Goal: Task Accomplishment & Management: Use online tool/utility

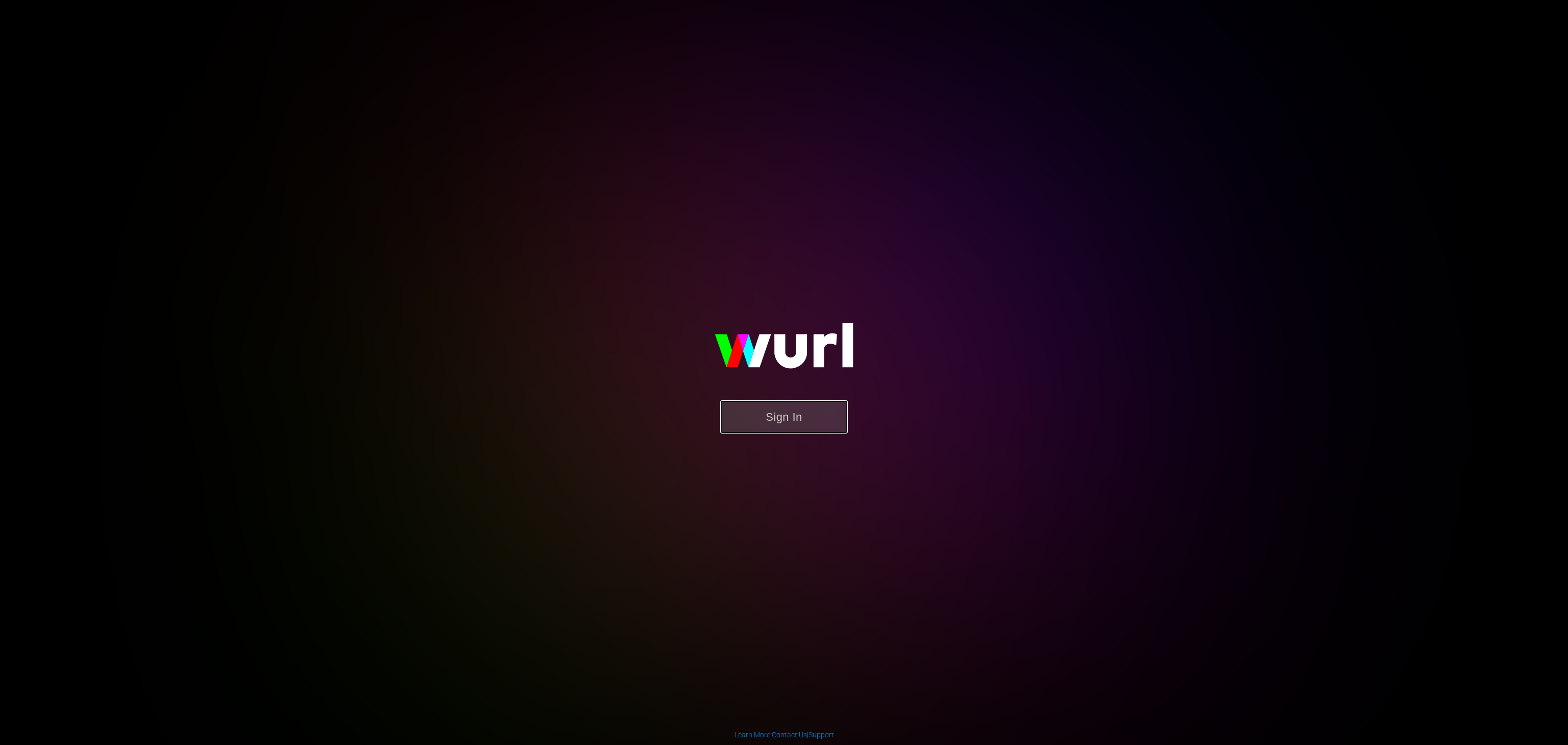
click at [780, 432] on button "Sign In" at bounding box center [784, 417] width 127 height 33
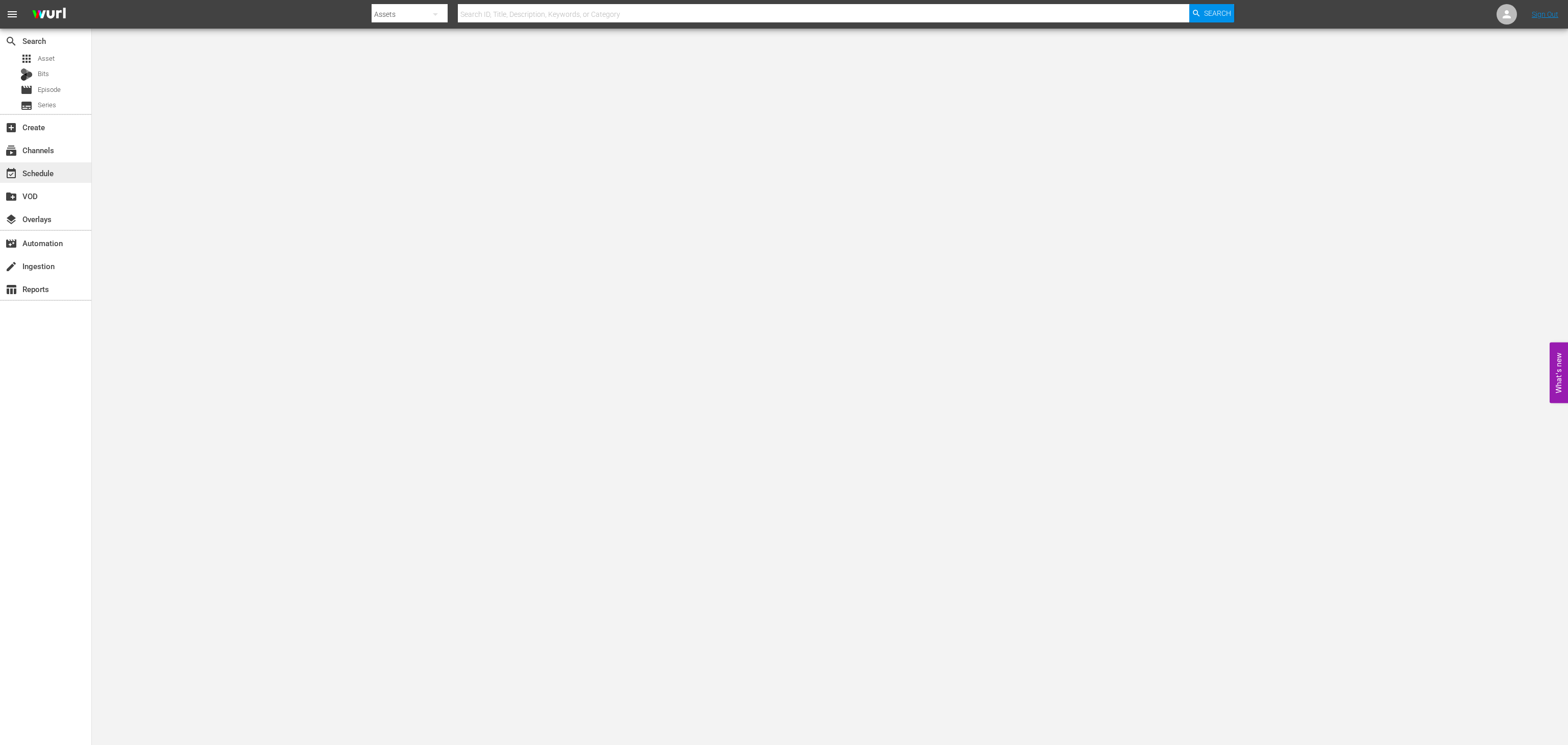
click at [61, 168] on div "event_available Schedule" at bounding box center [45, 172] width 92 height 20
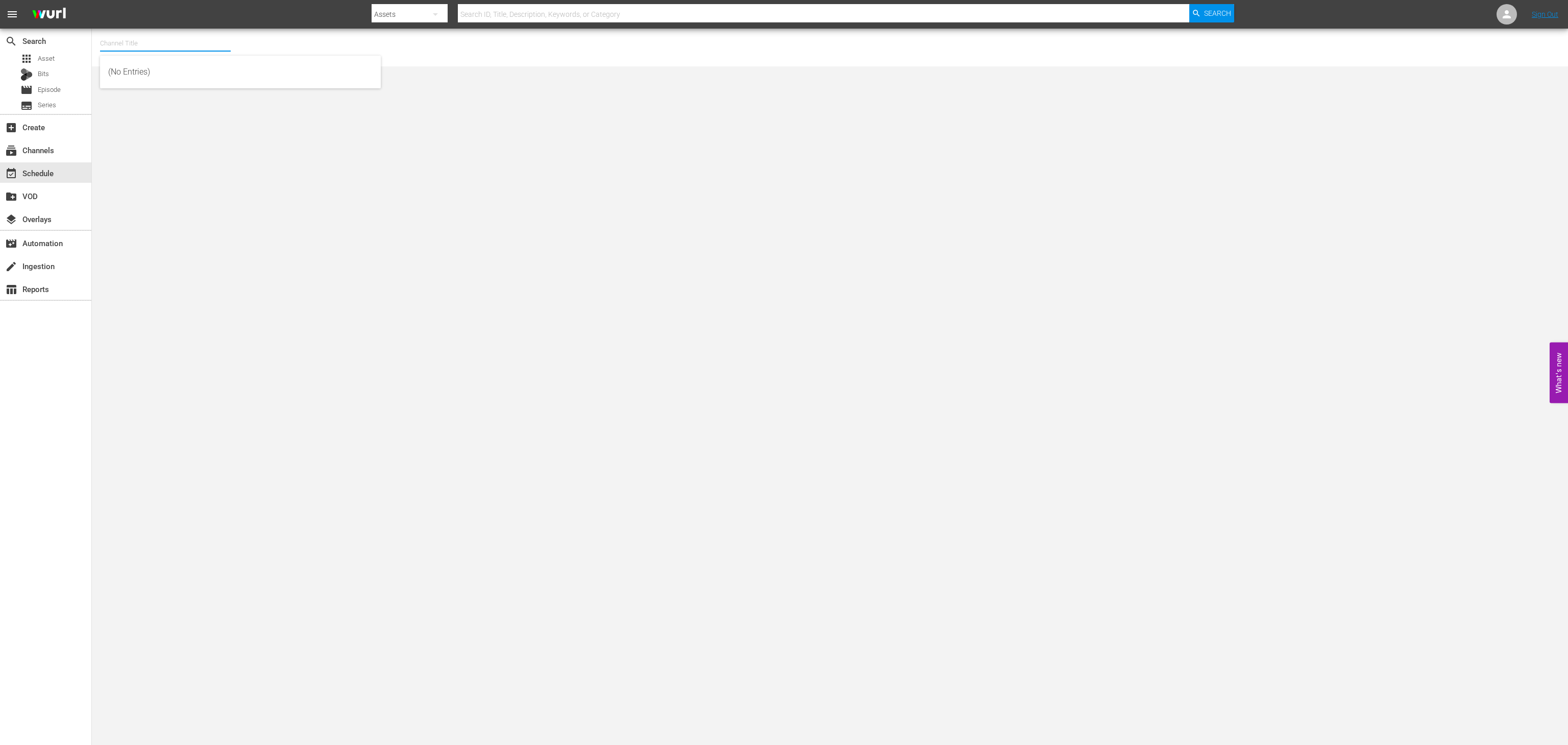
click at [161, 45] on input "text" at bounding box center [165, 44] width 131 height 25
click at [186, 96] on div "Strongman Champions League (English) (1102 - rightsboosterltd_scl_1)" at bounding box center [240, 97] width 264 height 25
type input "Strongman Champions League (English) (1102 - rightsboosterltd_scl_1)"
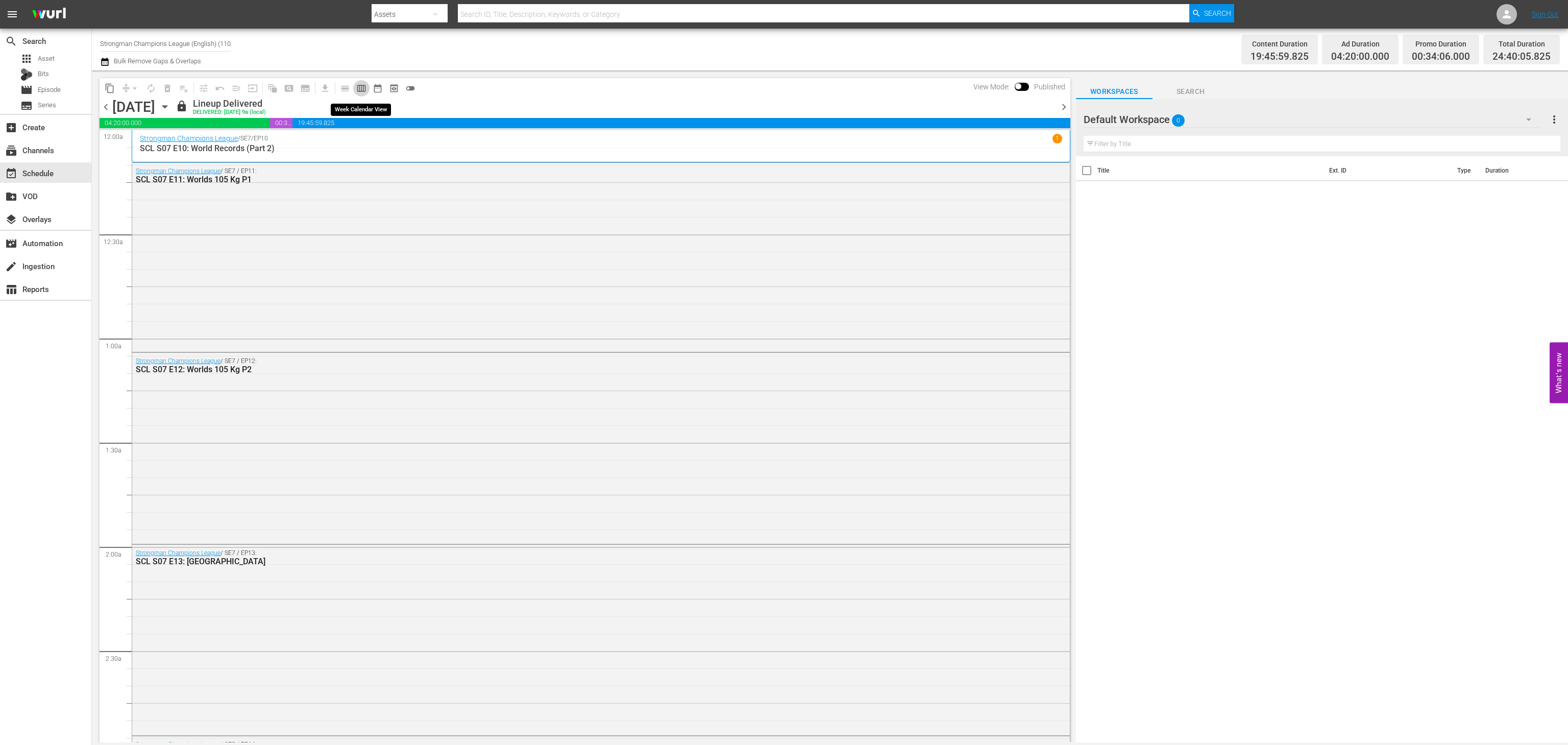
click at [360, 90] on span "calendar_view_week_outlined" at bounding box center [361, 88] width 10 height 10
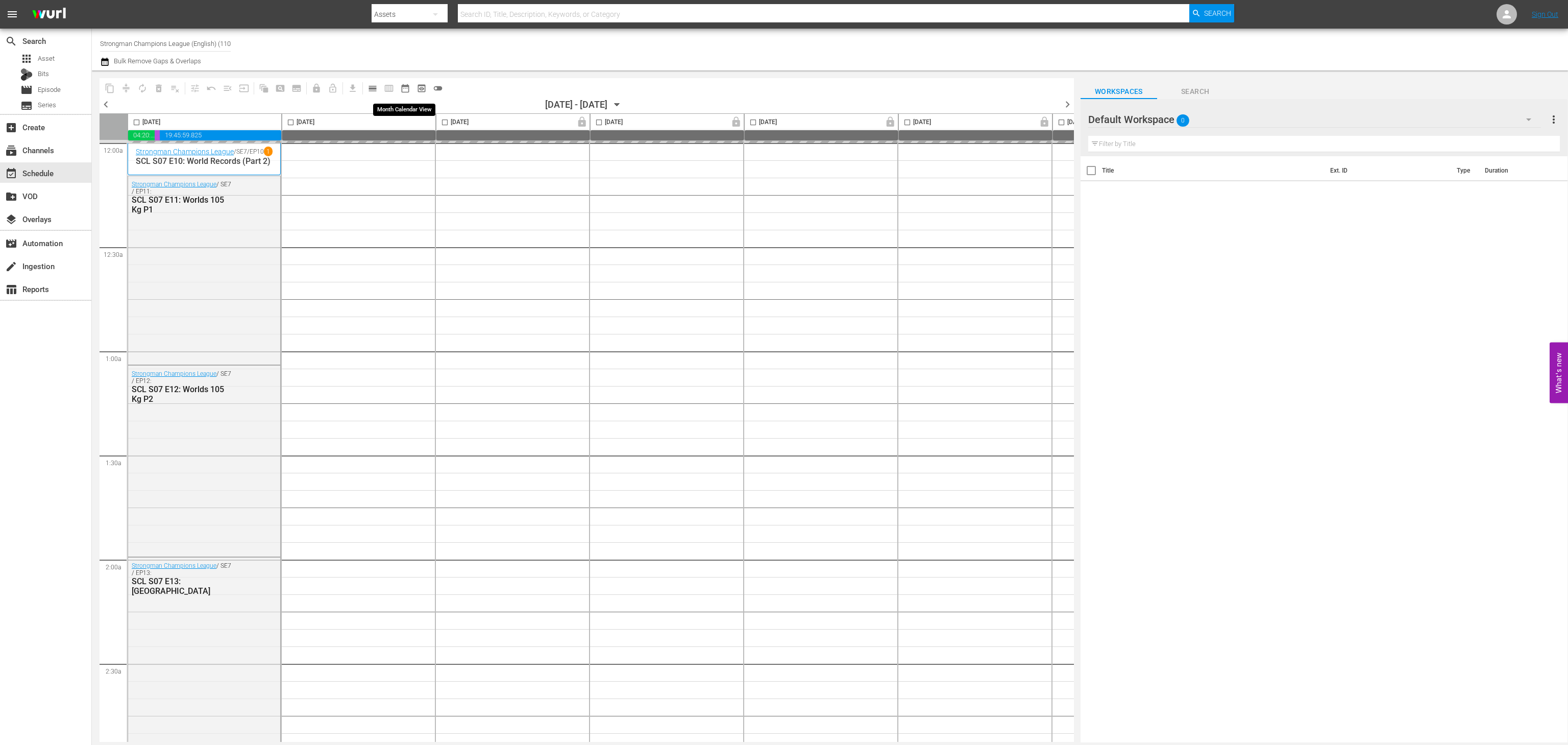
click at [404, 90] on span "date_range_outlined" at bounding box center [405, 88] width 10 height 10
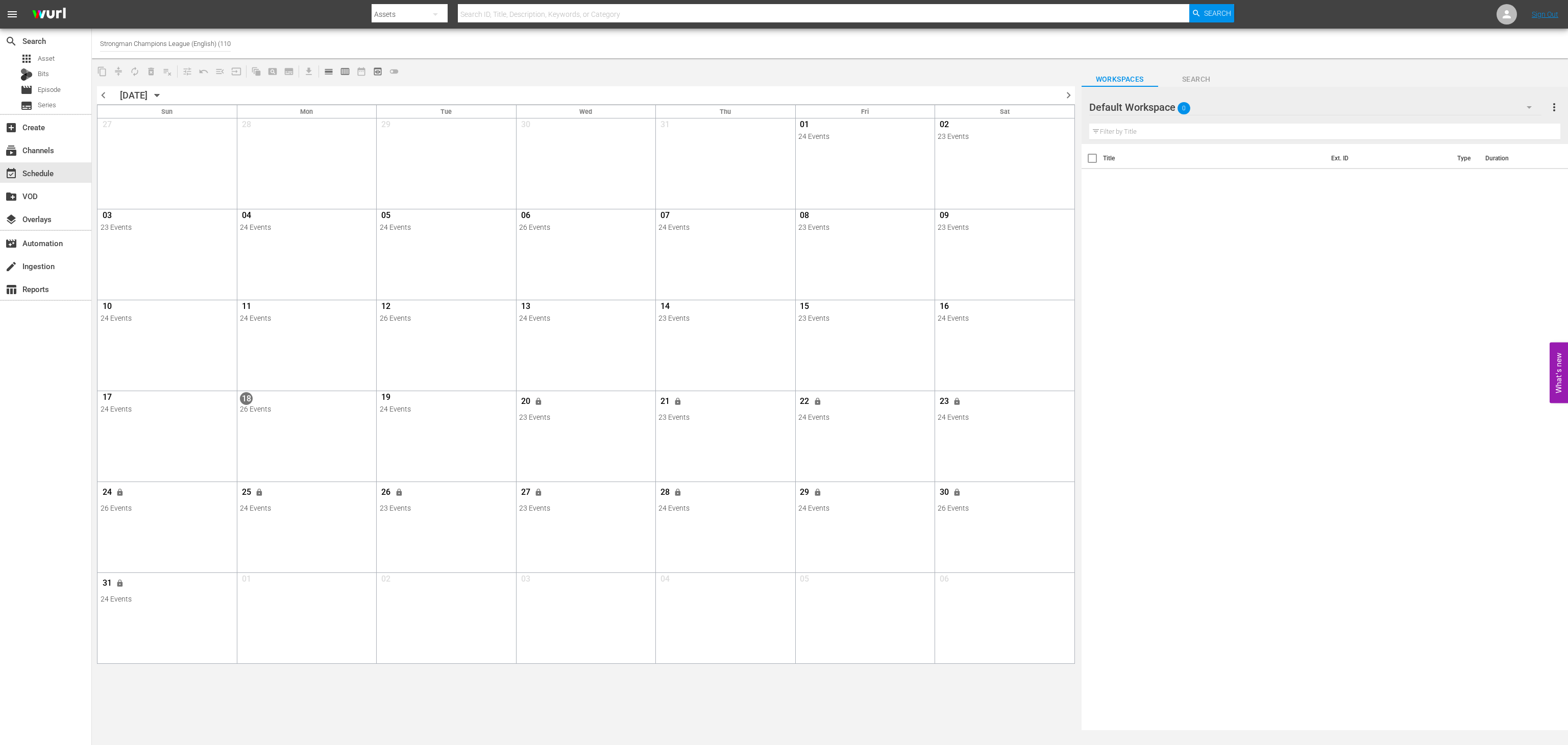
click at [698, 85] on div "chevron_left [DATE] [DATE] chevron_right Sun Mon Tue Wed Thu Fri Sat 27 View Li…" at bounding box center [585, 663] width 988 height 1164
click at [163, 92] on icon "button" at bounding box center [157, 95] width 11 height 11
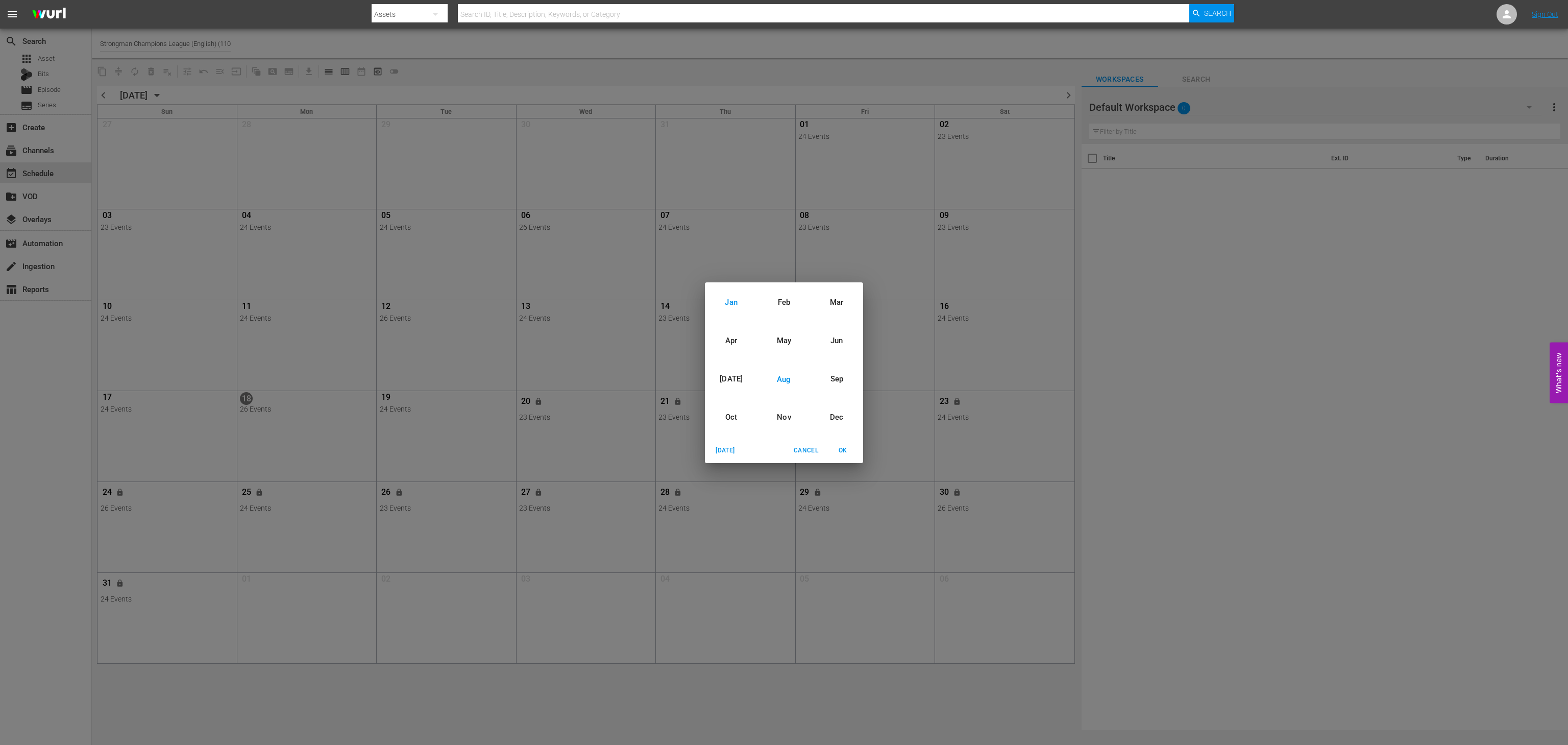
click at [735, 305] on div "Jan" at bounding box center [731, 302] width 53 height 38
click at [781, 337] on div "2024" at bounding box center [784, 334] width 158 height 20
click at [841, 443] on button "OK" at bounding box center [842, 451] width 32 height 17
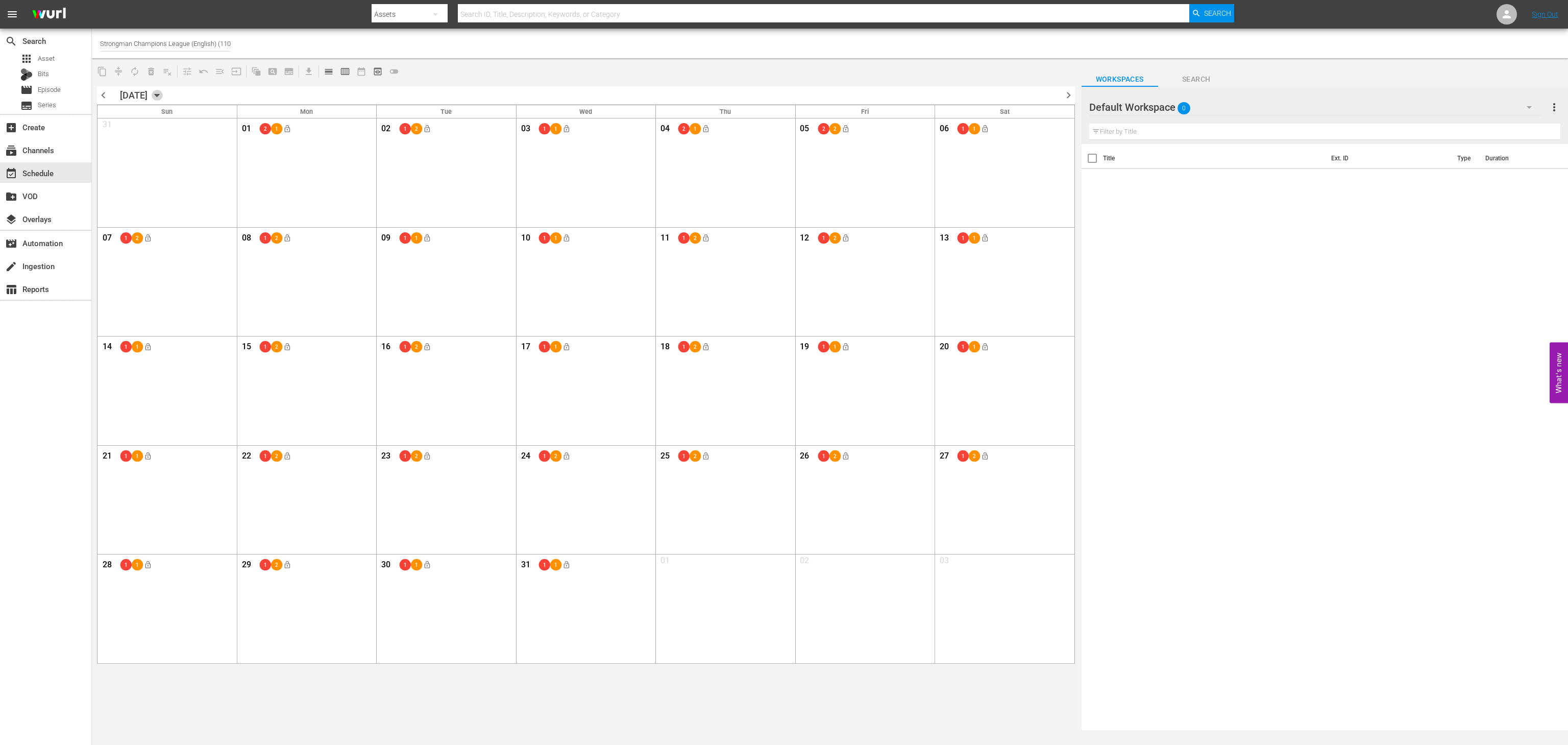
click at [163, 96] on icon "button" at bounding box center [157, 95] width 11 height 11
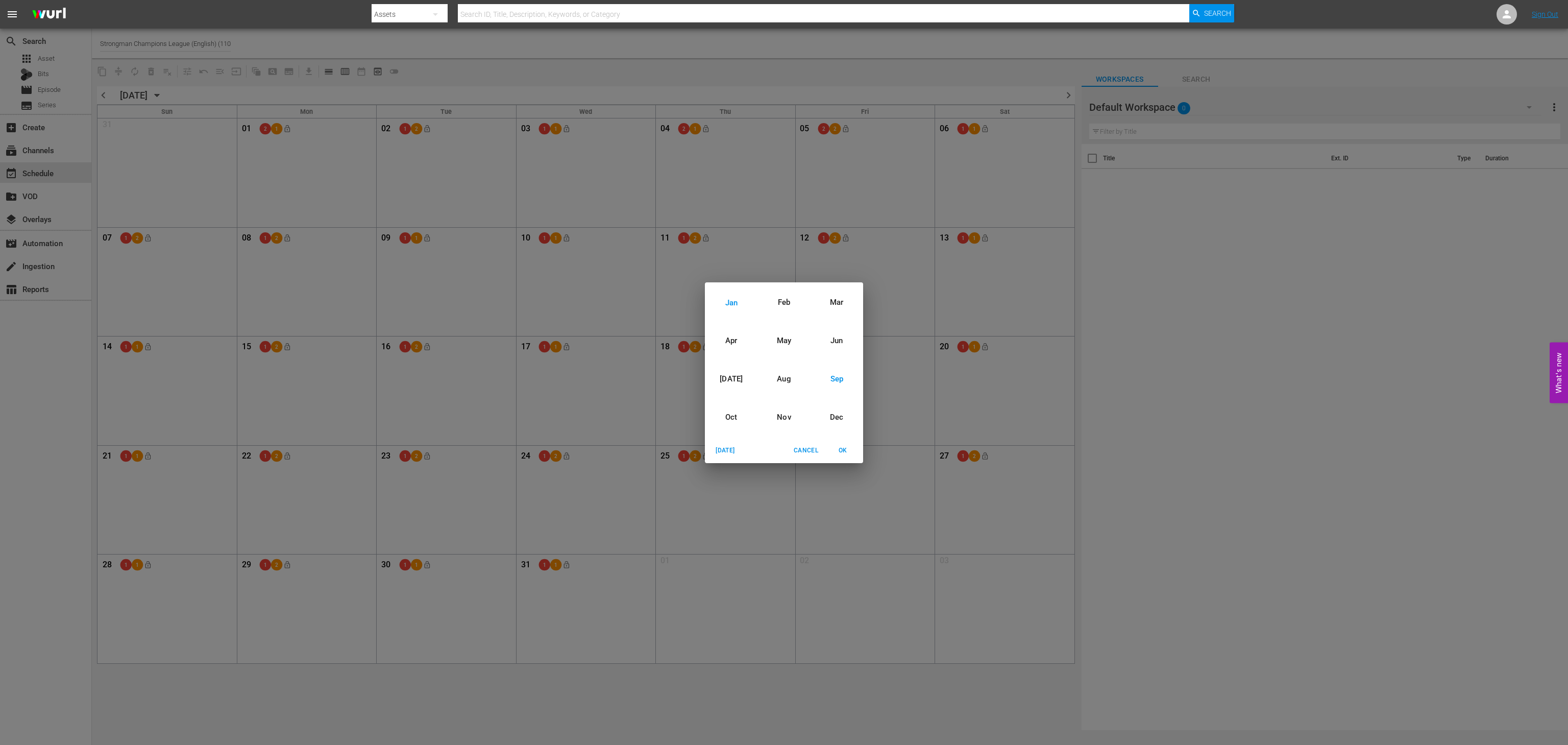
click at [841, 382] on div "Sep" at bounding box center [836, 379] width 53 height 38
click at [842, 453] on span "OK" at bounding box center [843, 451] width 25 height 10
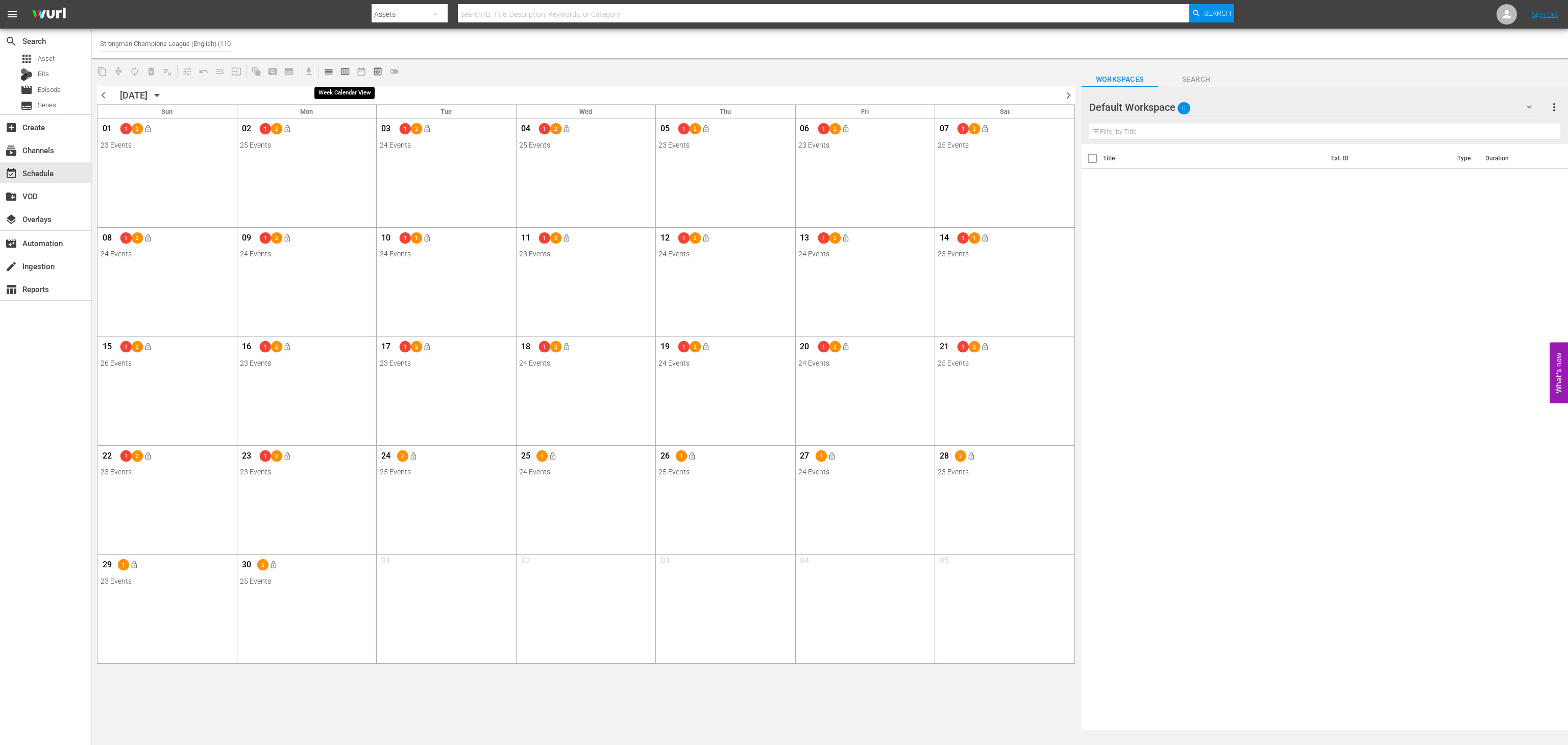
click at [346, 73] on span "calendar_view_week_outlined" at bounding box center [345, 72] width 10 height 10
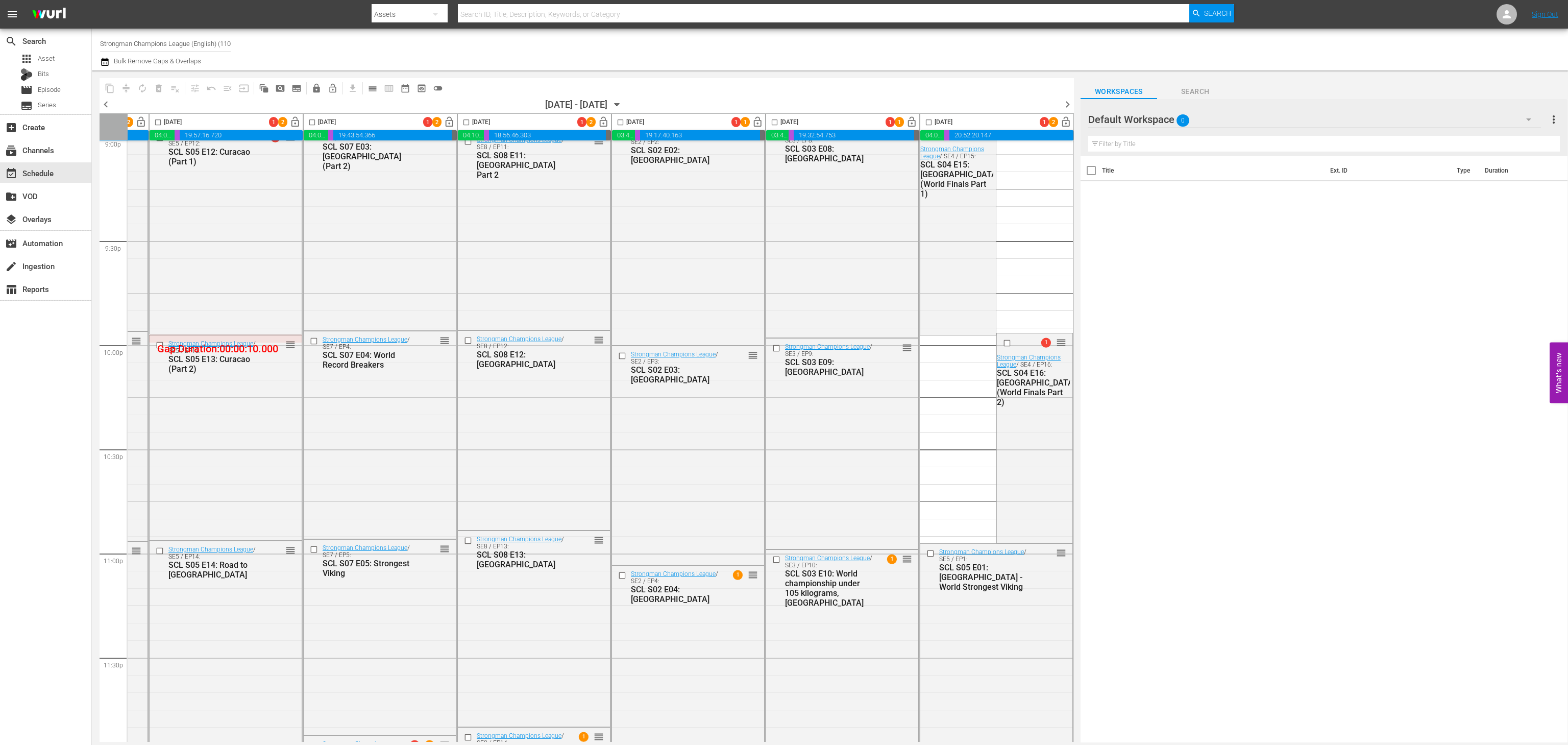
scroll to position [4404, 141]
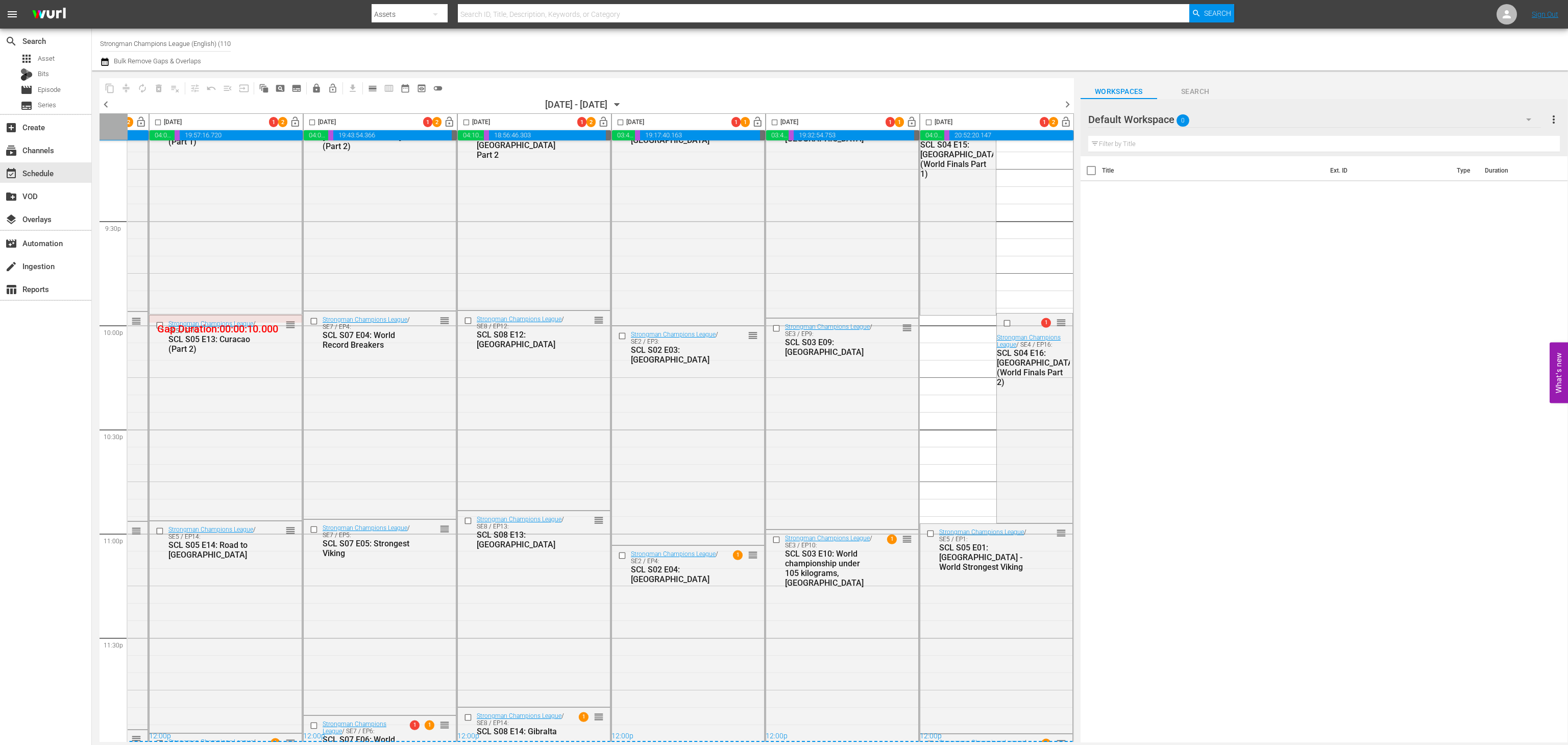
click at [1066, 103] on span "chevron_right" at bounding box center [1068, 105] width 13 height 13
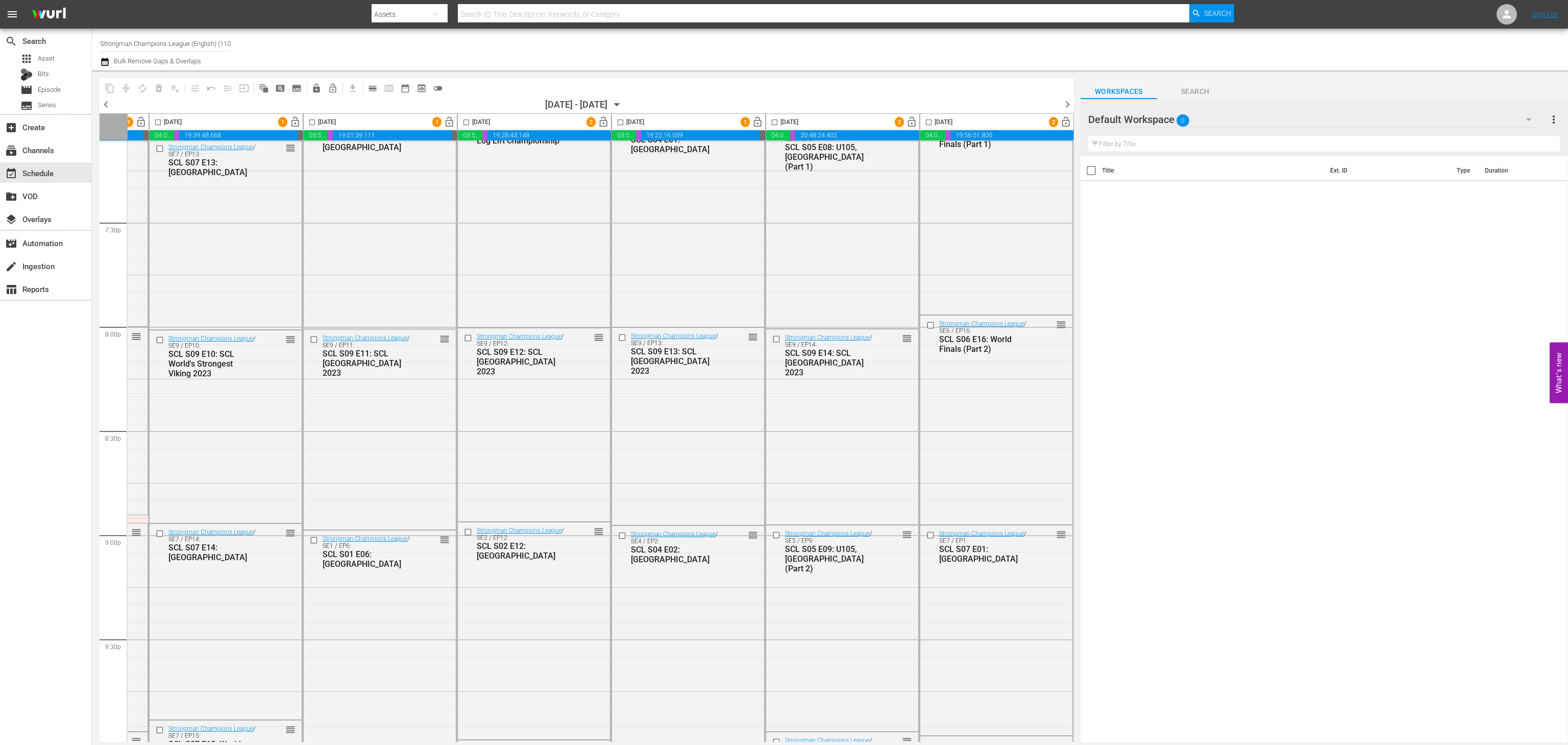
scroll to position [3982, 141]
click at [1067, 99] on span "chevron_right" at bounding box center [1068, 105] width 13 height 13
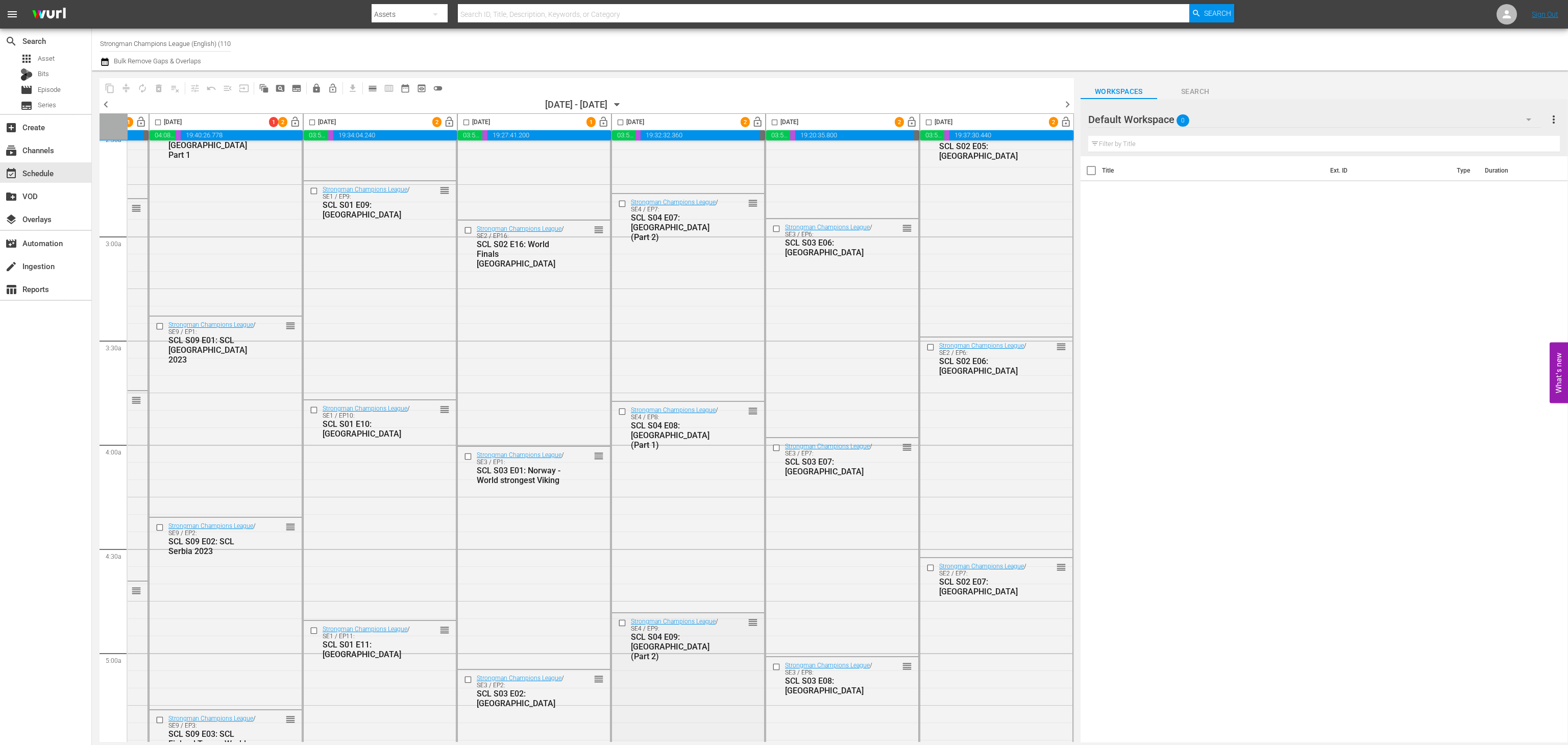
scroll to position [534, 141]
